Goal: Task Accomplishment & Management: Use online tool/utility

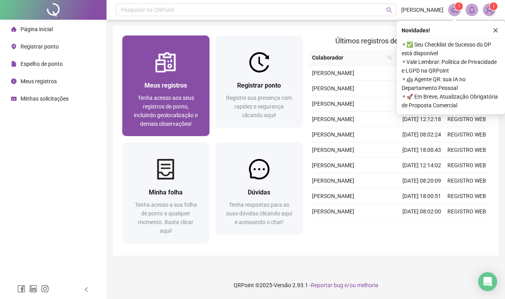
click at [174, 99] on span "Tenha acesso aos seus registros de ponto, incluindo geolocalização e demais obs…" at bounding box center [166, 111] width 64 height 32
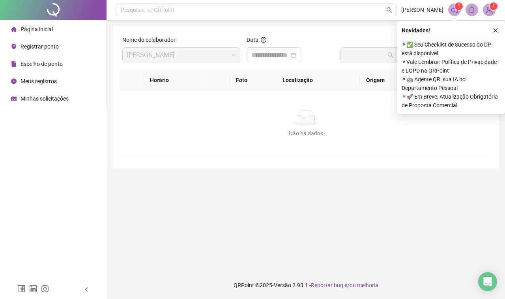
click at [39, 46] on span "Registrar ponto" at bounding box center [40, 46] width 38 height 6
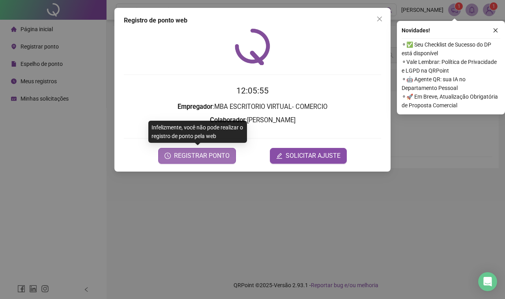
click at [213, 153] on span "REGISTRAR PONTO" at bounding box center [202, 155] width 56 height 9
